Goal: Check status: Check status

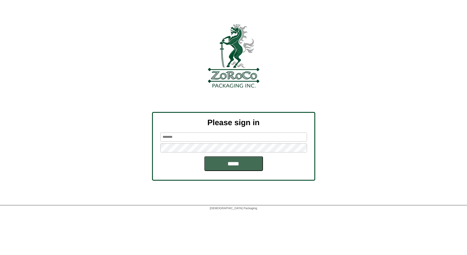
type input "*****"
click at [225, 165] on input "*****" at bounding box center [233, 163] width 59 height 15
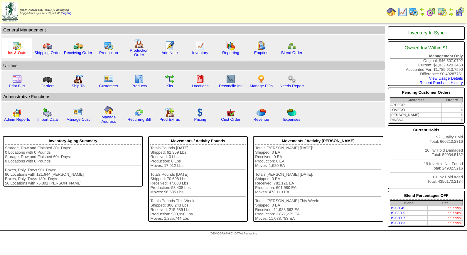
click at [17, 50] on link "Ins & Outs" at bounding box center [17, 52] width 18 height 4
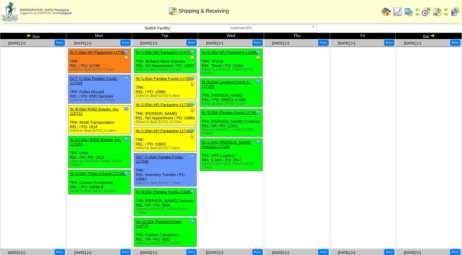
click at [455, 11] on img at bounding box center [454, 11] width 9 height 9
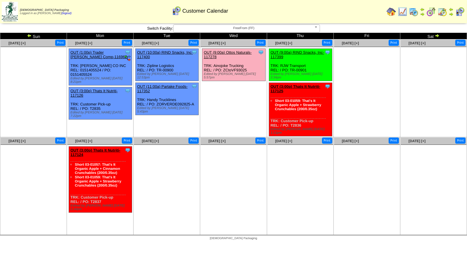
click at [246, 28] on span "FreeFrom (FF)" at bounding box center [244, 28] width 136 height 7
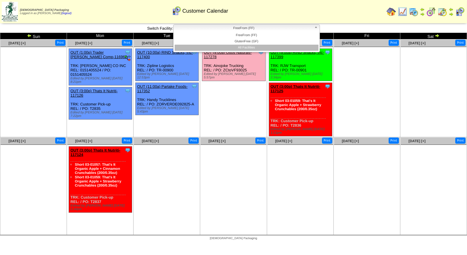
click at [247, 46] on li "All Facilities" at bounding box center [246, 48] width 144 height 6
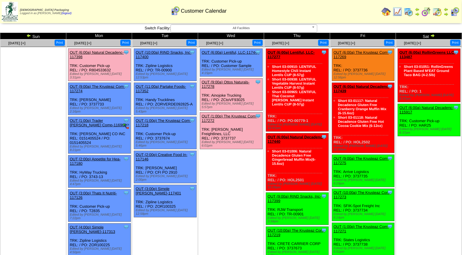
click at [232, 80] on link "OUT (9:00a) Ottos Naturals-117278" at bounding box center [225, 84] width 48 height 9
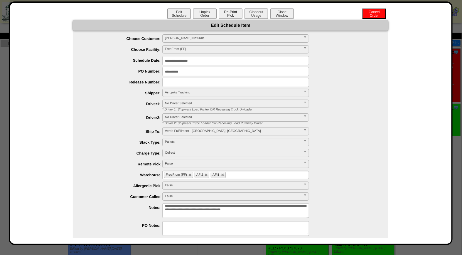
click at [232, 14] on button "Re-Print Pick" at bounding box center [230, 14] width 23 height 10
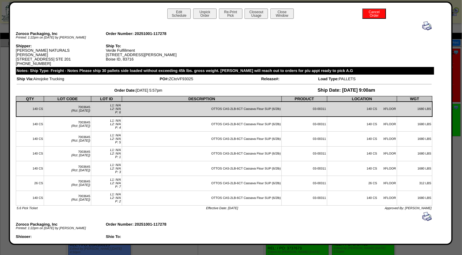
click at [423, 25] on img at bounding box center [426, 25] width 9 height 9
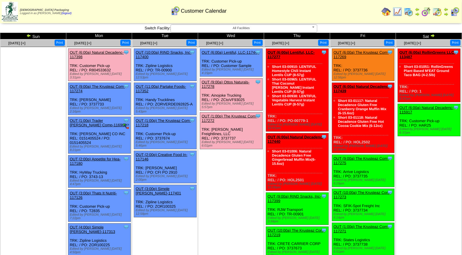
click at [232, 114] on link "OUT (1:00p) The Krusteaz Com-117272" at bounding box center [228, 118] width 55 height 9
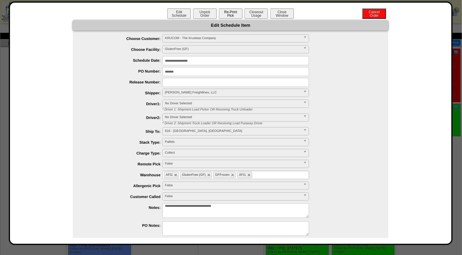
click at [230, 14] on button "Re-Print Pick" at bounding box center [230, 14] width 23 height 10
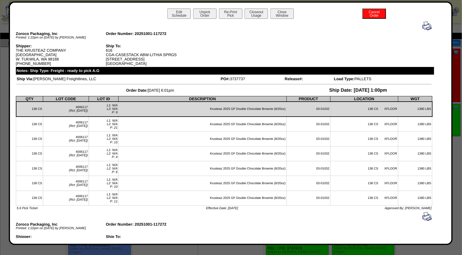
click at [422, 24] on img at bounding box center [426, 25] width 9 height 9
